Goal: Task Accomplishment & Management: Use online tool/utility

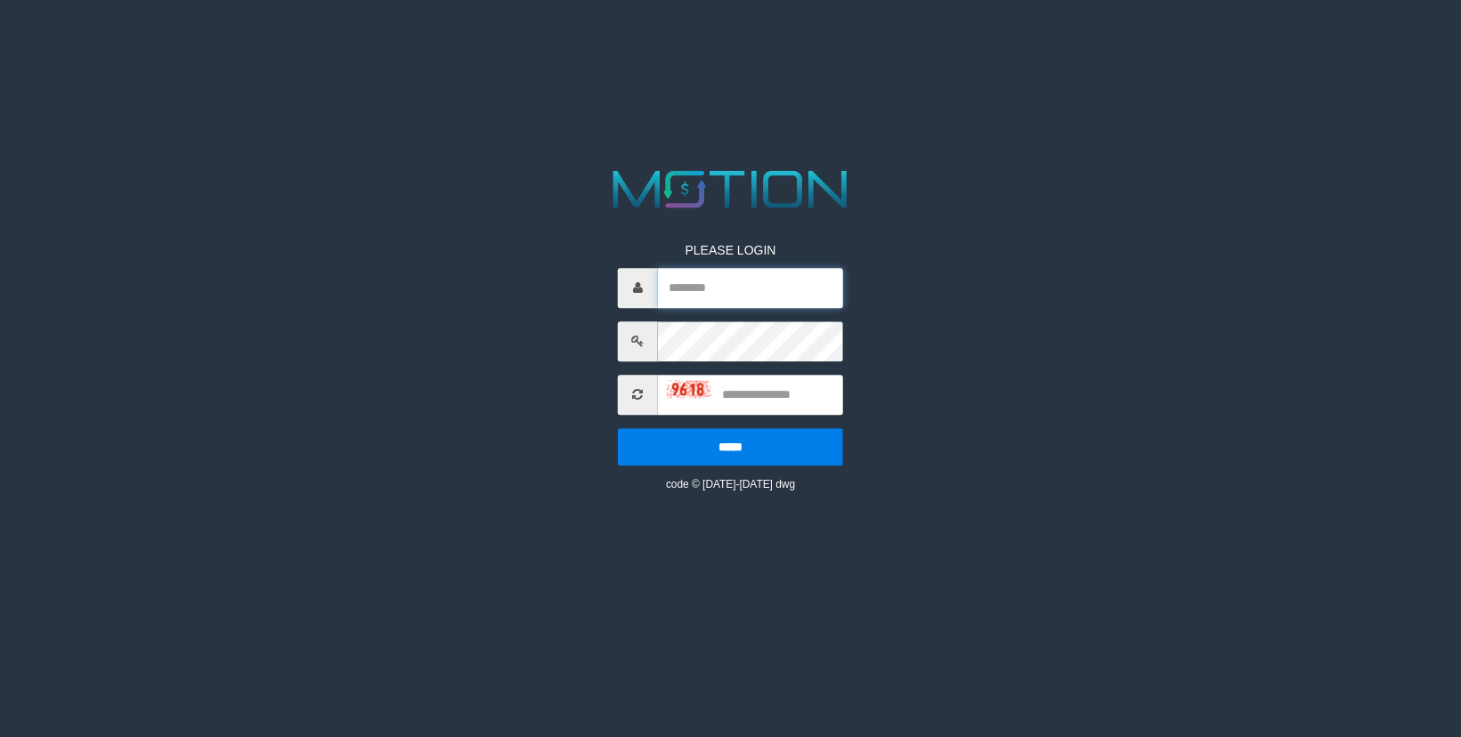
type input "*******"
click at [763, 394] on input "text" at bounding box center [750, 395] width 185 height 40
type input "****"
click at [618, 428] on input "*****" at bounding box center [730, 446] width 225 height 37
